Goal: Find specific page/section: Find specific page/section

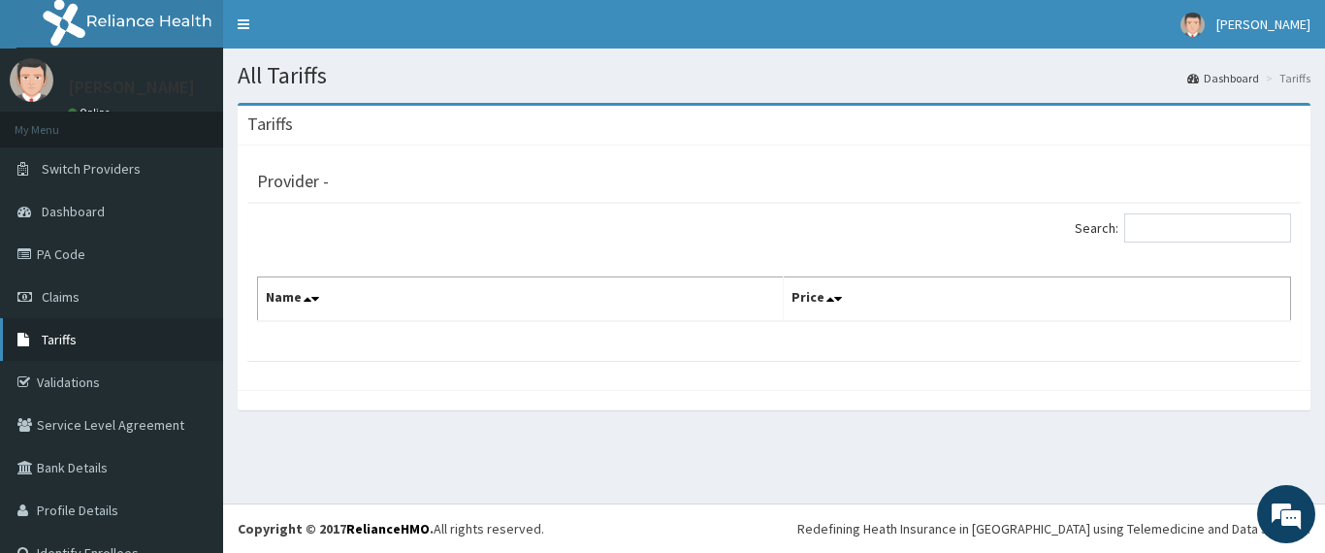
click at [79, 337] on link "Tariffs" at bounding box center [111, 339] width 223 height 43
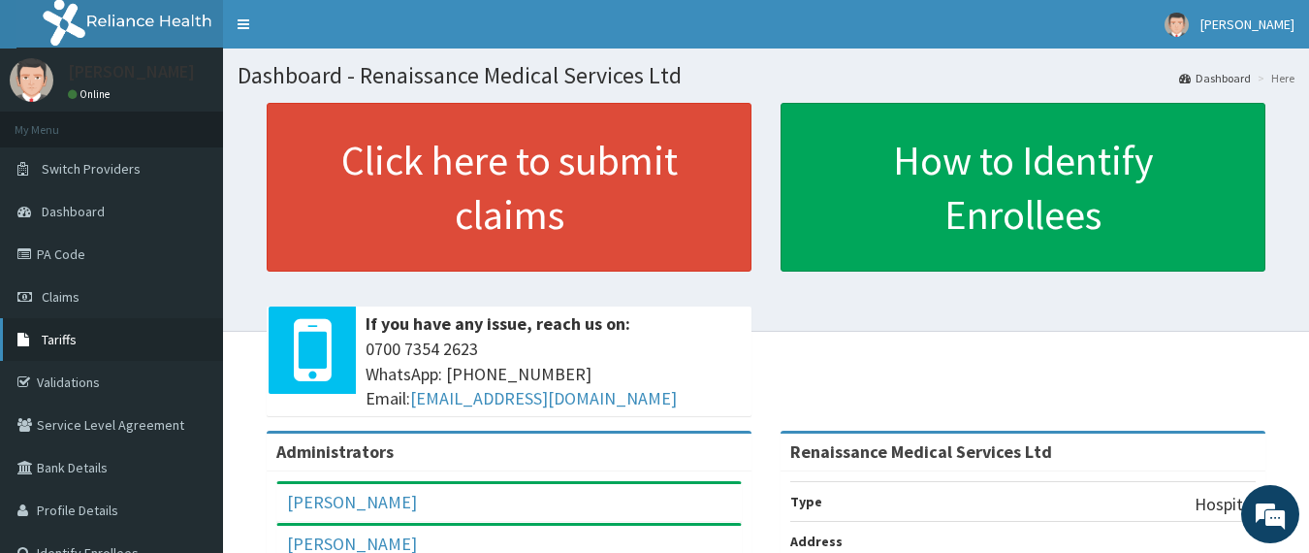
click at [53, 336] on span "Tariffs" at bounding box center [59, 339] width 35 height 17
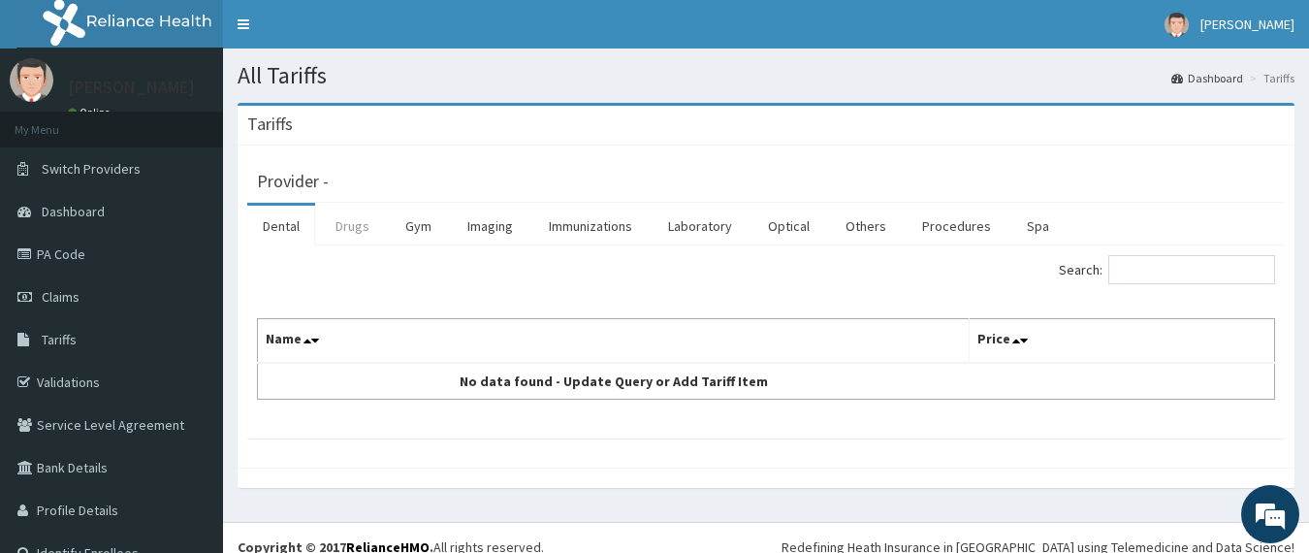
click at [336, 219] on link "Drugs" at bounding box center [352, 226] width 65 height 41
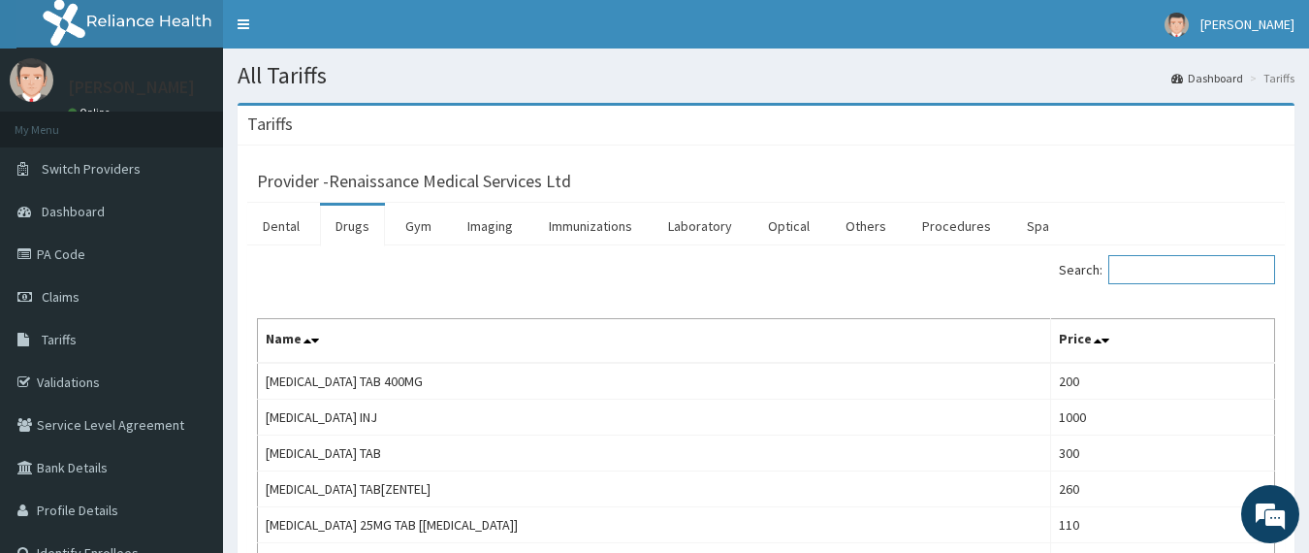
click at [1156, 270] on input "Search:" at bounding box center [1191, 269] width 167 height 29
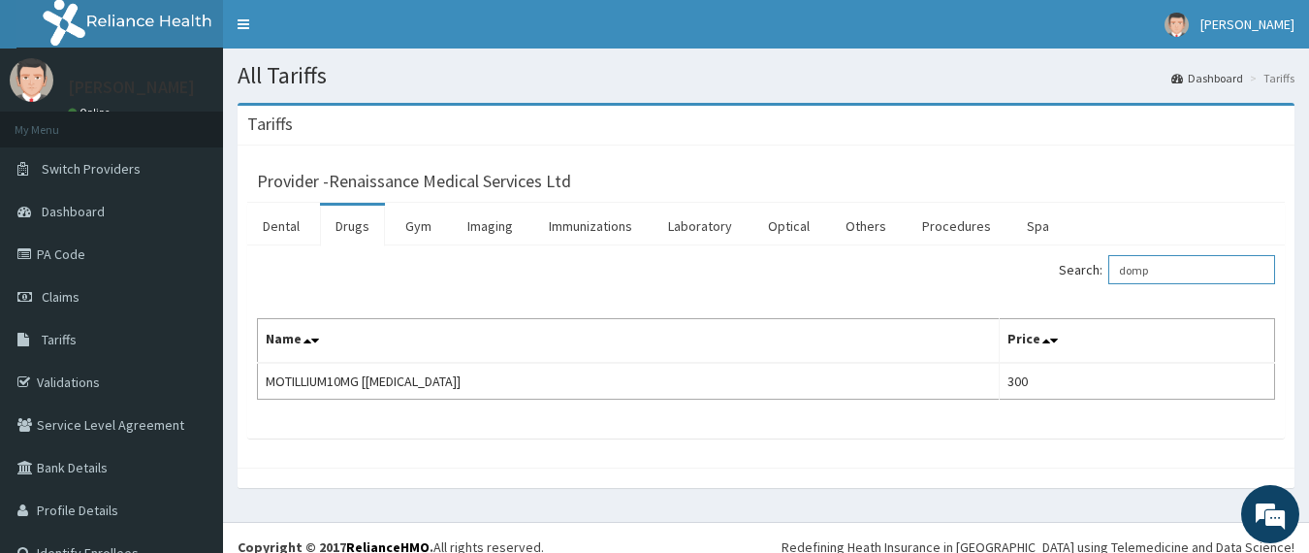
type input "domp"
